Goal: Go to known website: Access a specific website the user already knows

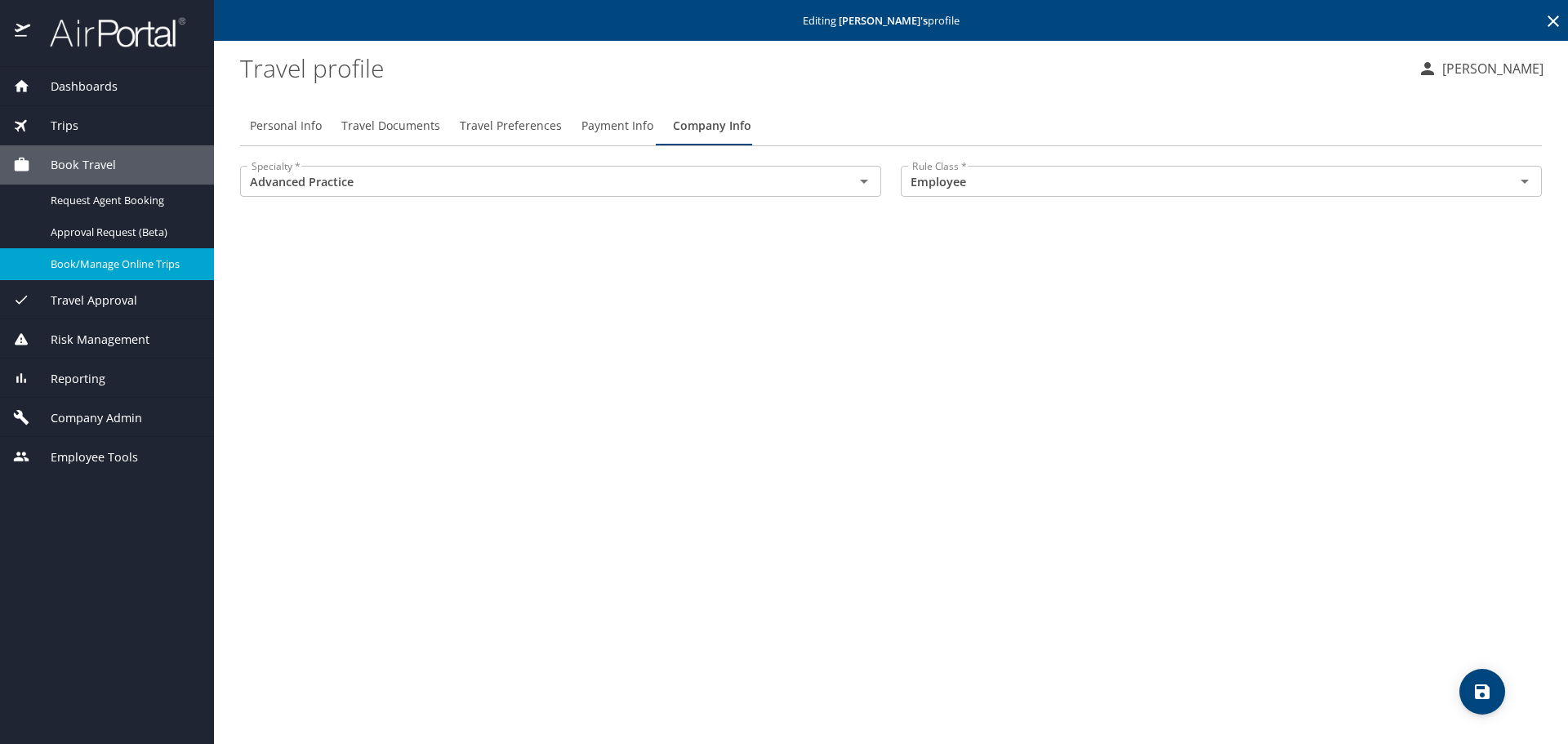
click at [69, 259] on span "Book/Manage Online Trips" at bounding box center [123, 264] width 144 height 15
